Goal: Communication & Community: Answer question/provide support

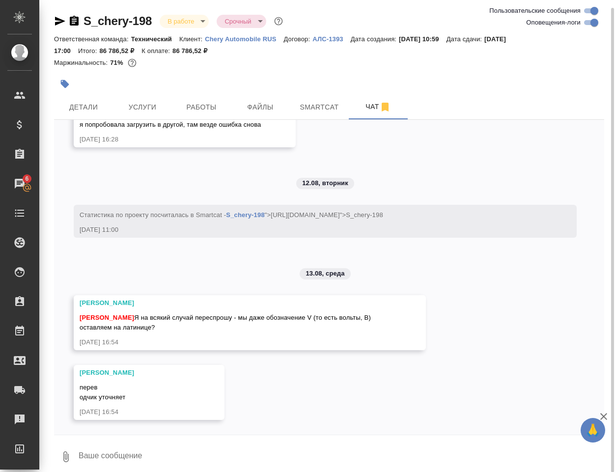
scroll to position [7, 0]
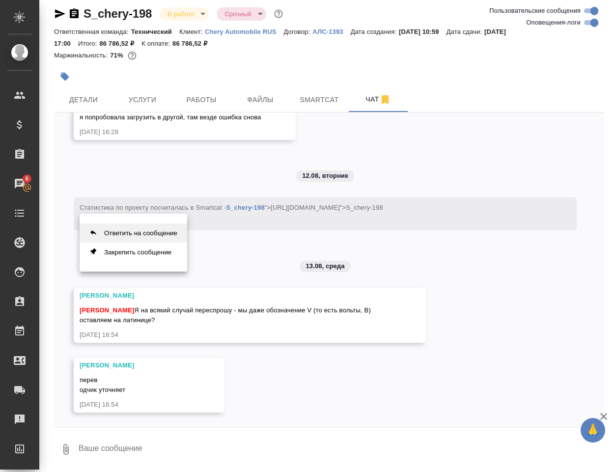
click at [155, 236] on button "Ответить на сообщение" at bounding box center [134, 232] width 108 height 19
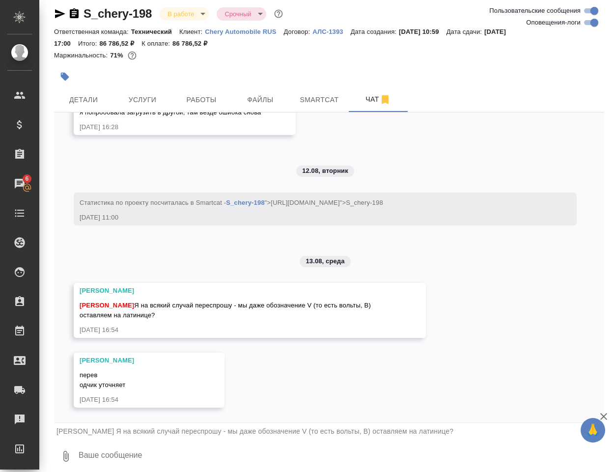
click at [96, 457] on textarea at bounding box center [341, 455] width 526 height 33
type textarea "T"
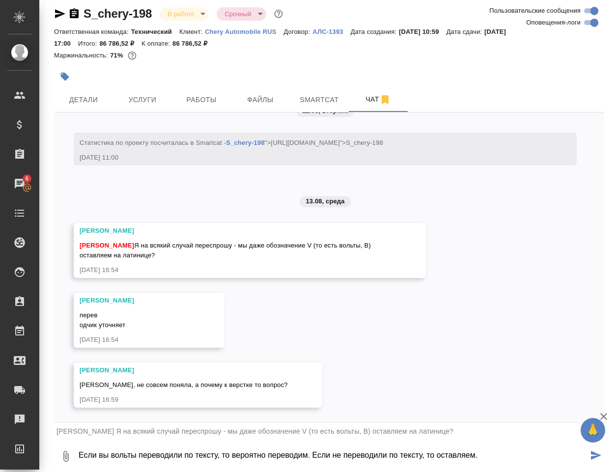
scroll to position [10230, 0]
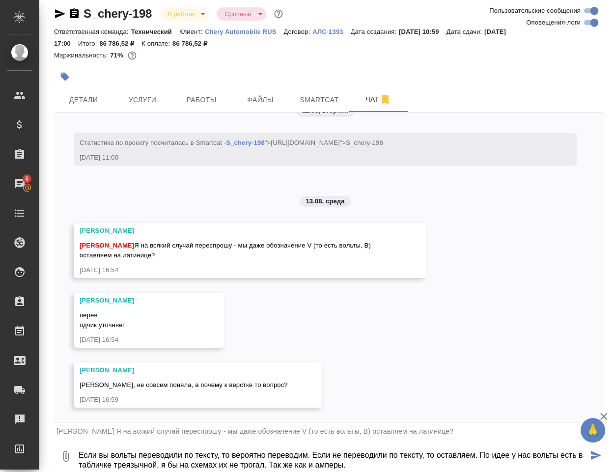
type textarea "Если вы вольты переводили по тексту, то вероятно переводим. Если не переводили …"
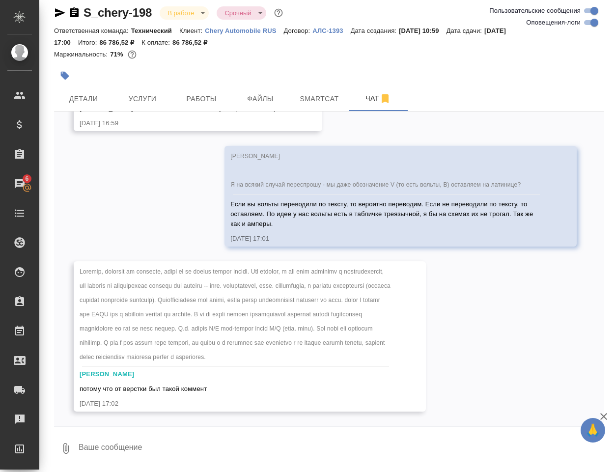
scroll to position [10540, 0]
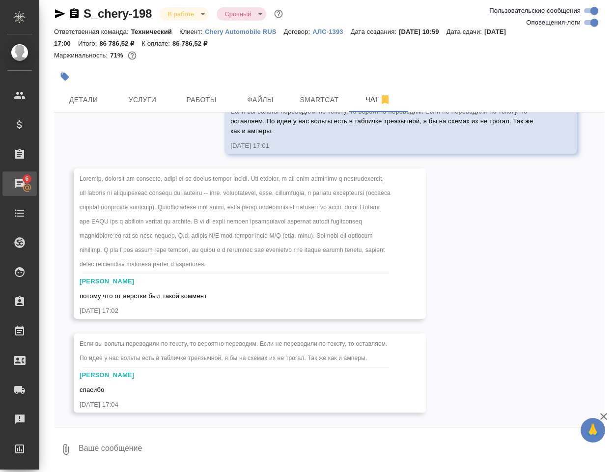
scroll to position [7, 0]
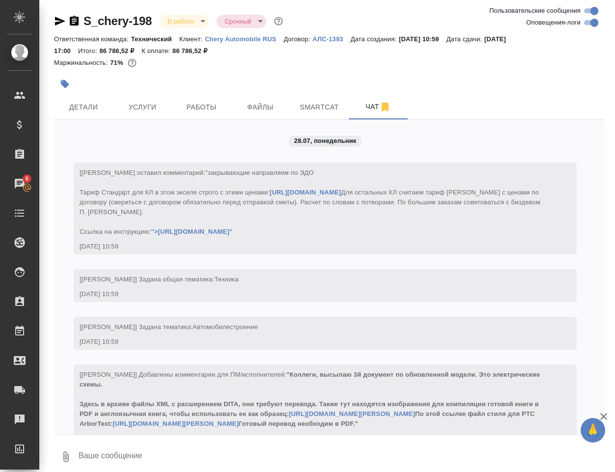
scroll to position [10649, 0]
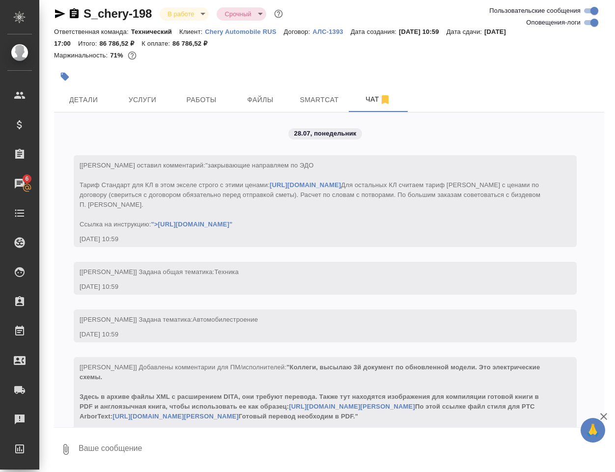
scroll to position [10649, 0]
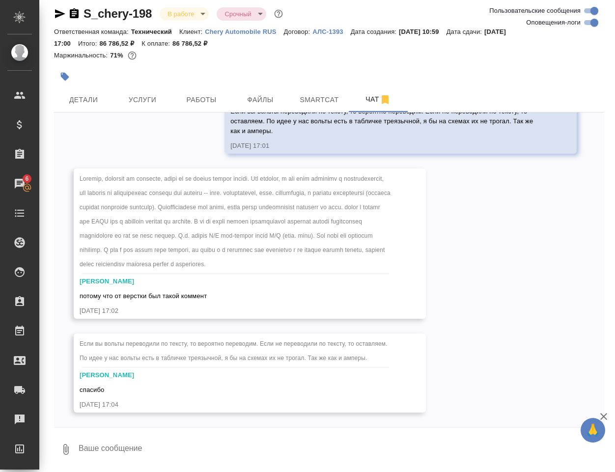
click at [465, 315] on div "28.07, [DATE] [[PERSON_NAME] оставил комментарий: "закрывающие направляем по ЭД…" at bounding box center [329, 269] width 550 height 315
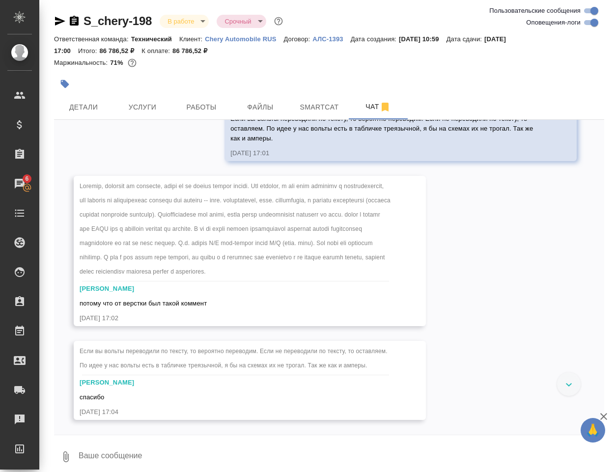
scroll to position [10524, 0]
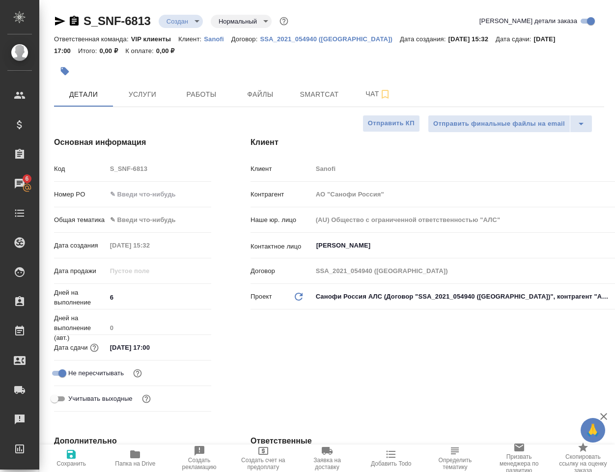
select select "RU"
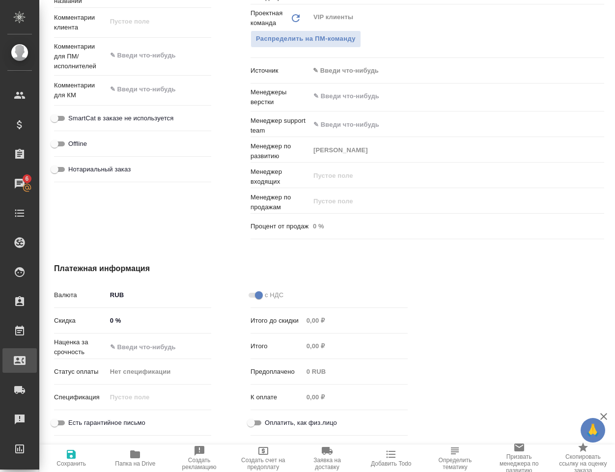
scroll to position [556, 0]
